Goal: Transaction & Acquisition: Purchase product/service

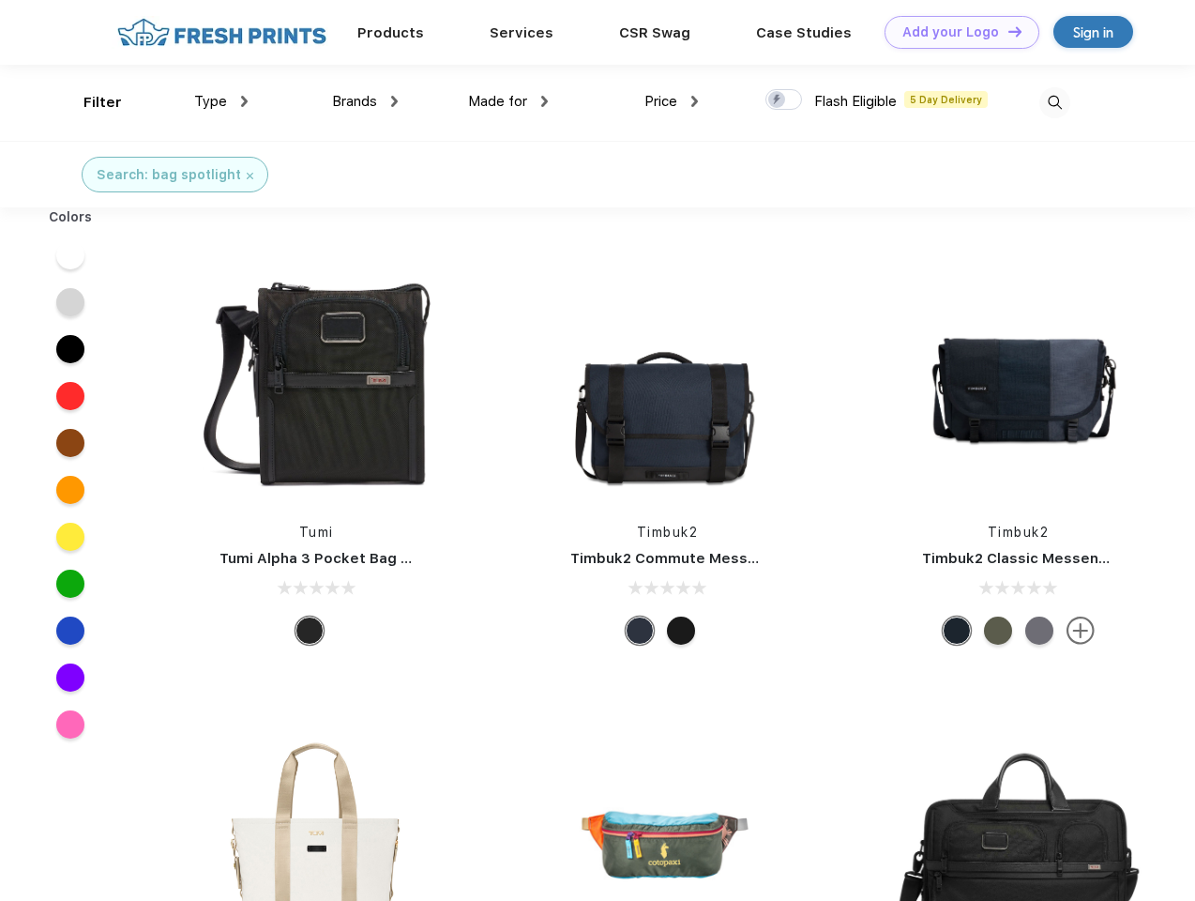
click at [955, 32] on link "Add your Logo Design Tool" at bounding box center [962, 32] width 155 height 33
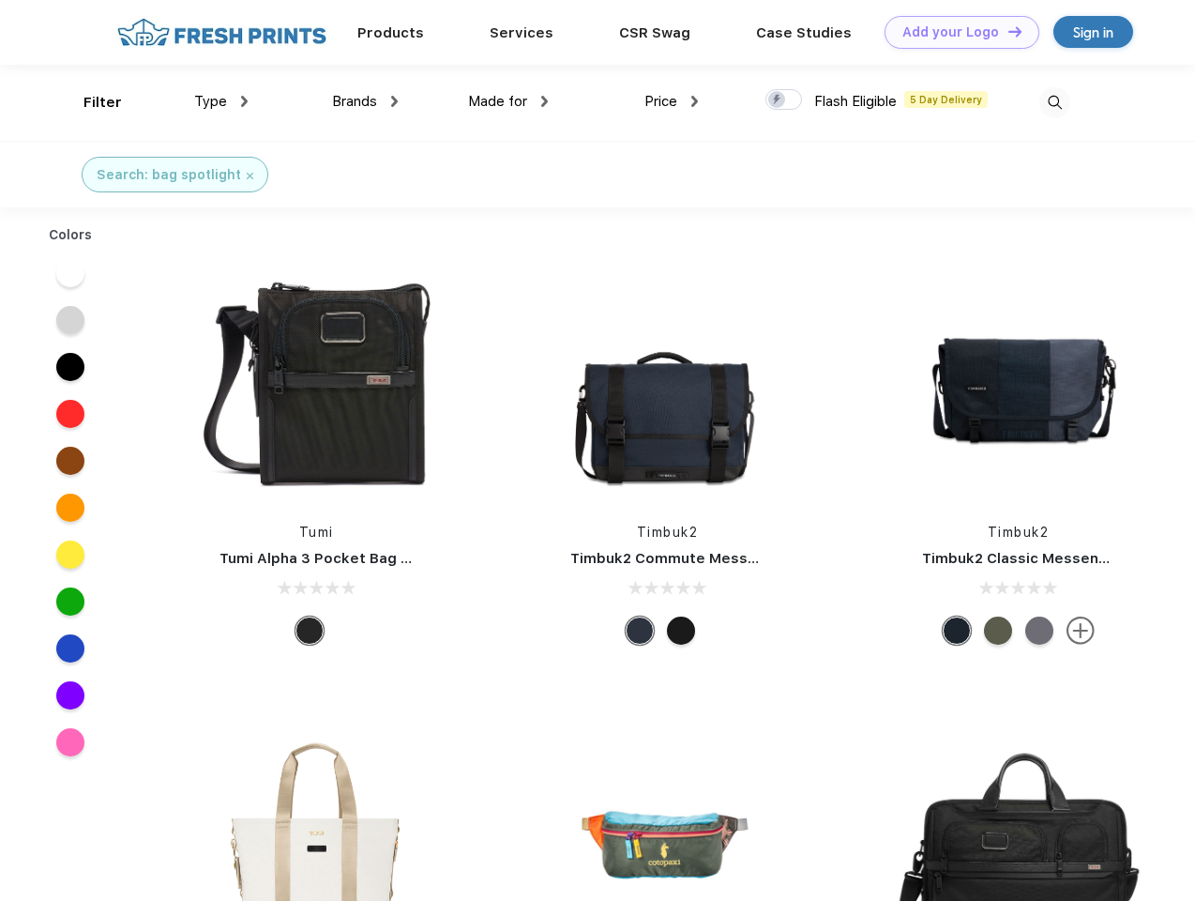
click at [0, 0] on div "Design Tool" at bounding box center [0, 0] width 0 height 0
click at [1007, 31] on link "Add your Logo Design Tool" at bounding box center [962, 32] width 155 height 33
click at [90, 102] on div "Filter" at bounding box center [102, 103] width 38 height 22
click at [221, 101] on span "Type" at bounding box center [210, 101] width 33 height 17
click at [365, 101] on span "Brands" at bounding box center [354, 101] width 45 height 17
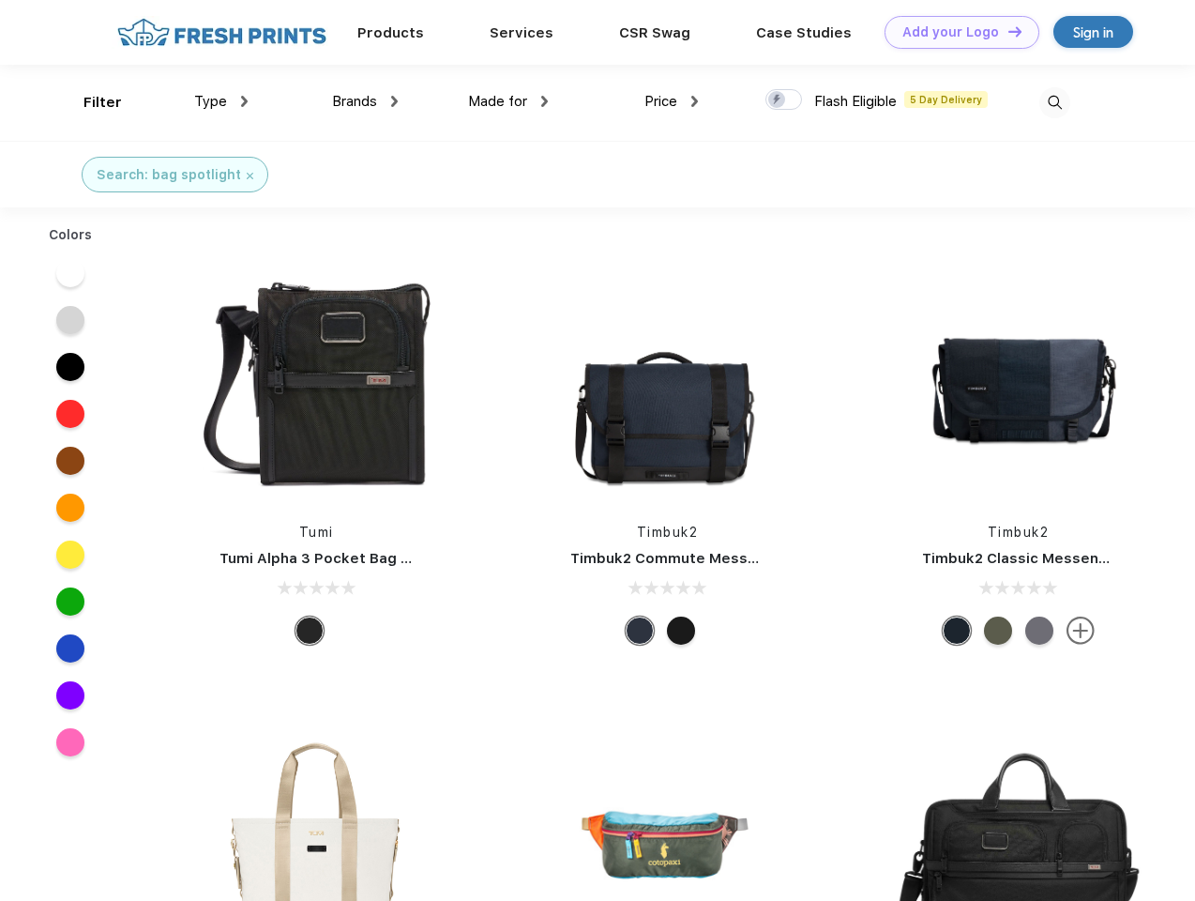
click at [508, 101] on span "Made for" at bounding box center [497, 101] width 59 height 17
click at [672, 101] on span "Price" at bounding box center [660, 101] width 33 height 17
click at [784, 100] on div at bounding box center [784, 99] width 37 height 21
click at [778, 100] on input "checkbox" at bounding box center [772, 94] width 12 height 12
click at [1054, 102] on img at bounding box center [1054, 102] width 31 height 31
